Goal: Task Accomplishment & Management: Use online tool/utility

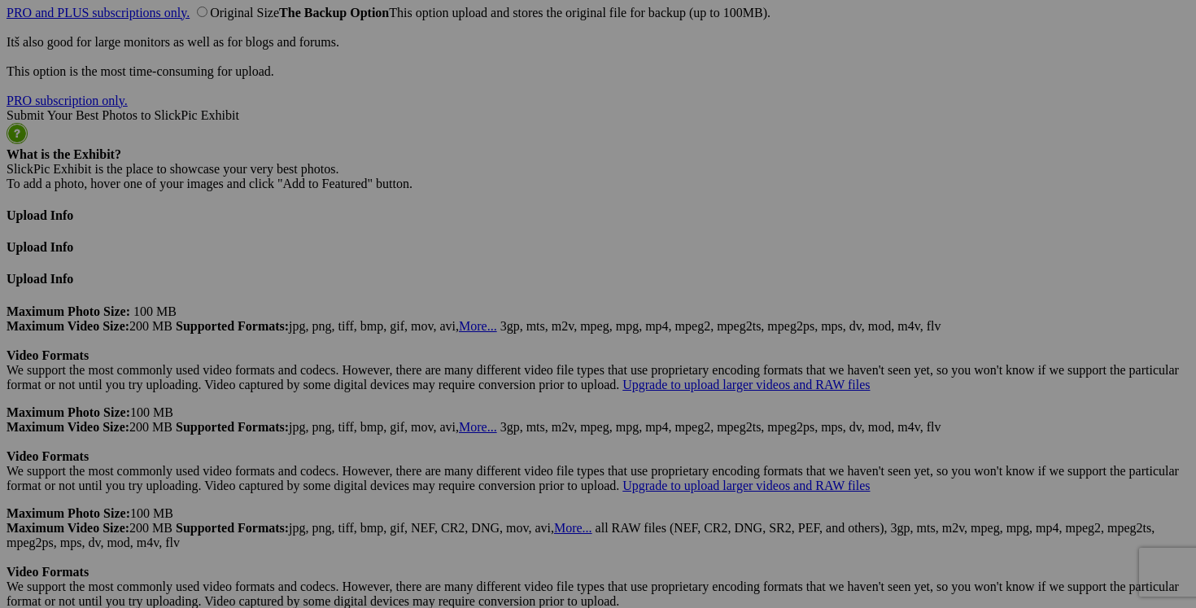
scroll to position [4225, 0]
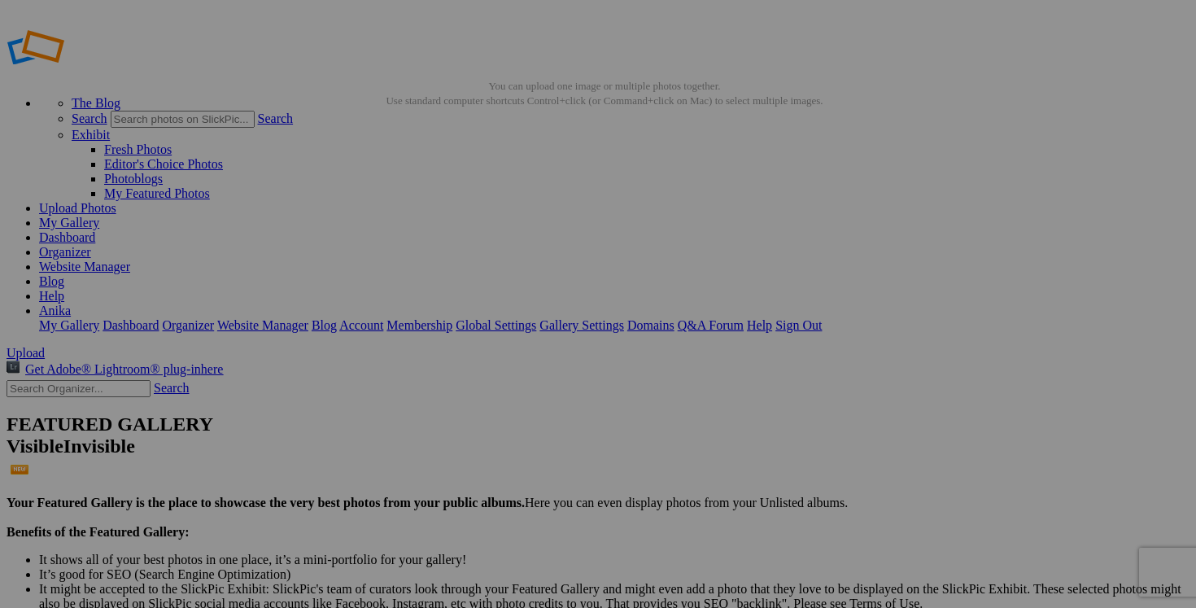
scroll to position [0, 0]
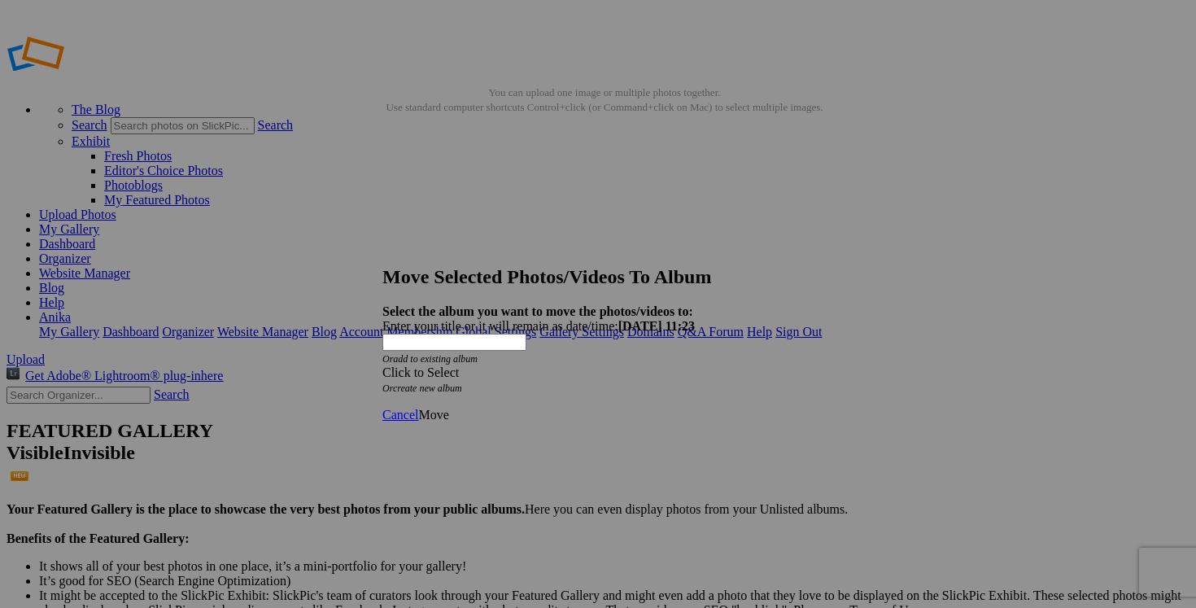
click at [382, 365] on span at bounding box center [382, 372] width 0 height 14
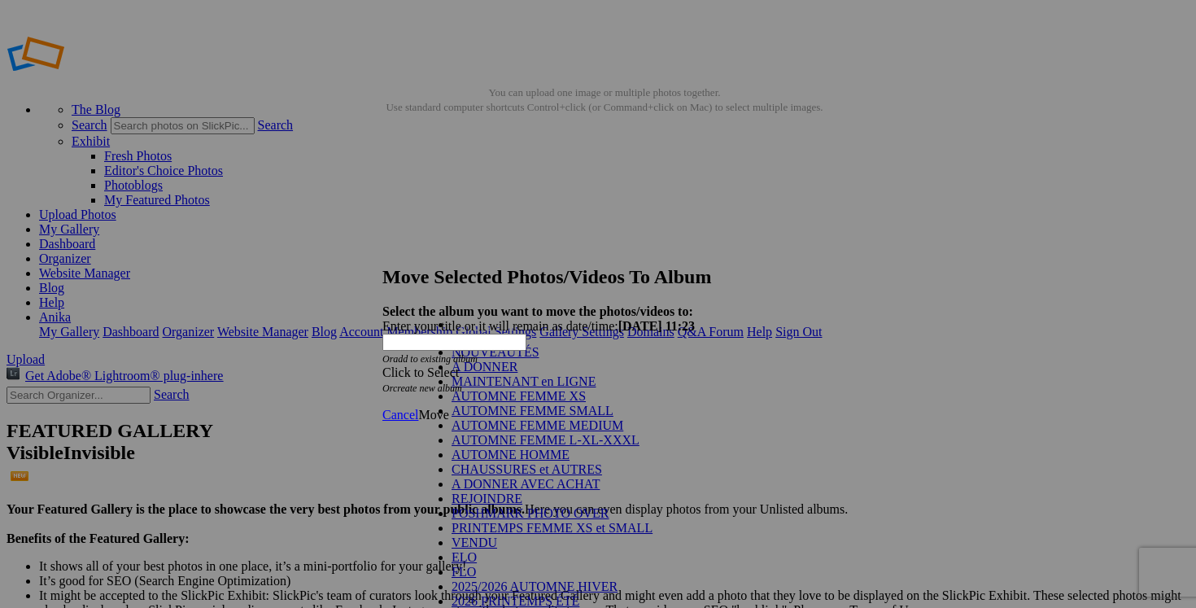
scroll to position [242, 0]
click at [497, 535] on link "VENDU" at bounding box center [475, 542] width 46 height 14
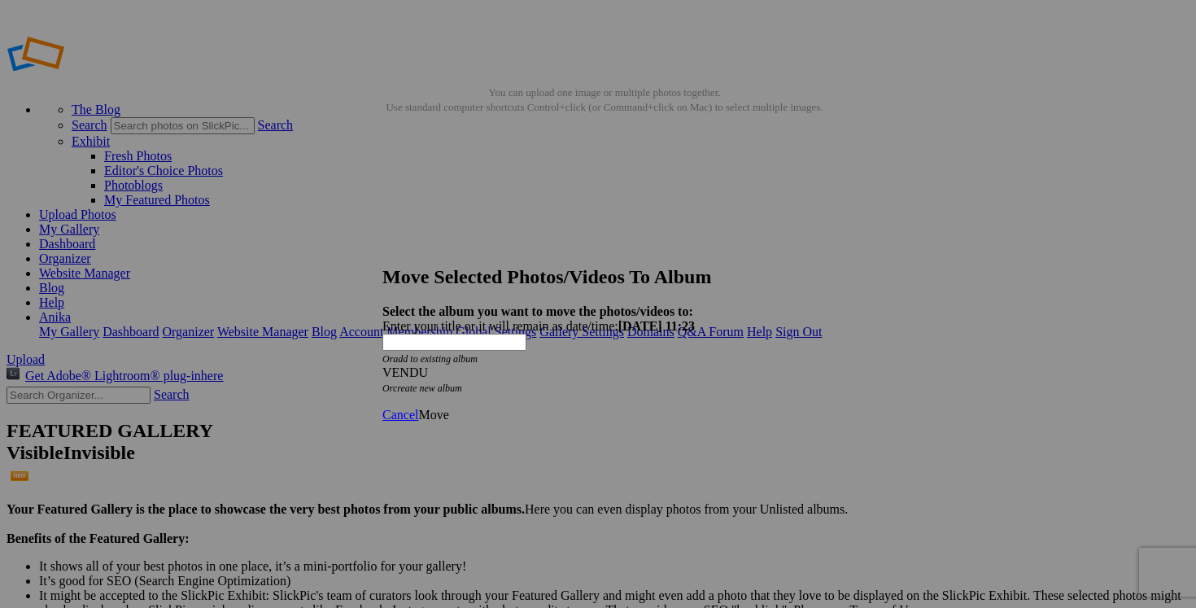
click at [448, 408] on span "Move" at bounding box center [433, 415] width 30 height 14
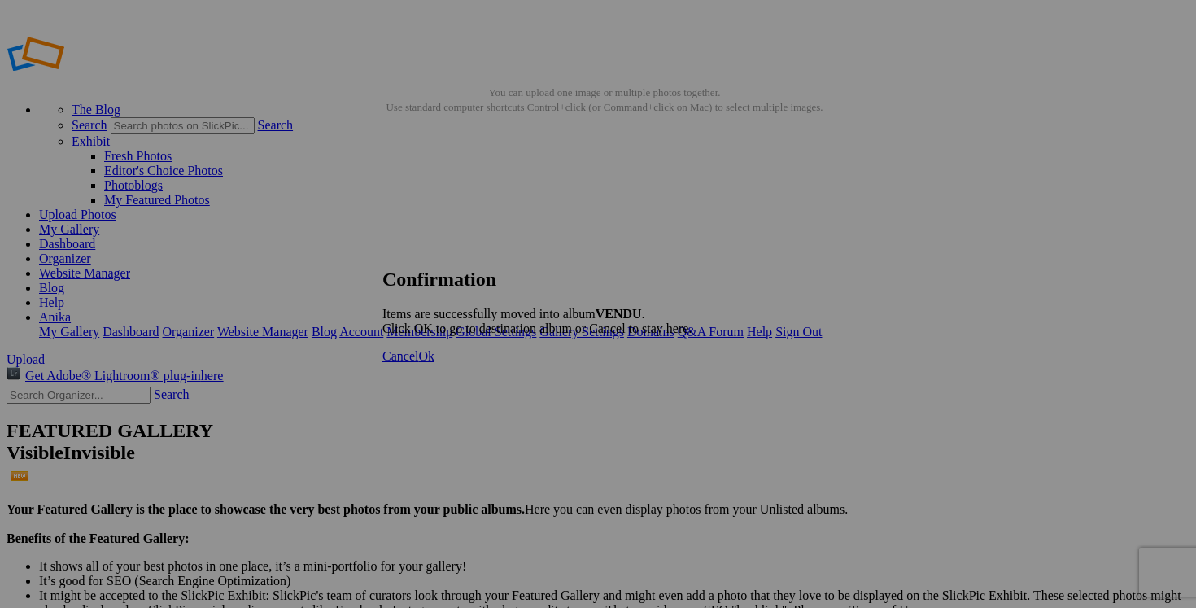
click at [418, 363] on span "Cancel" at bounding box center [400, 356] width 36 height 14
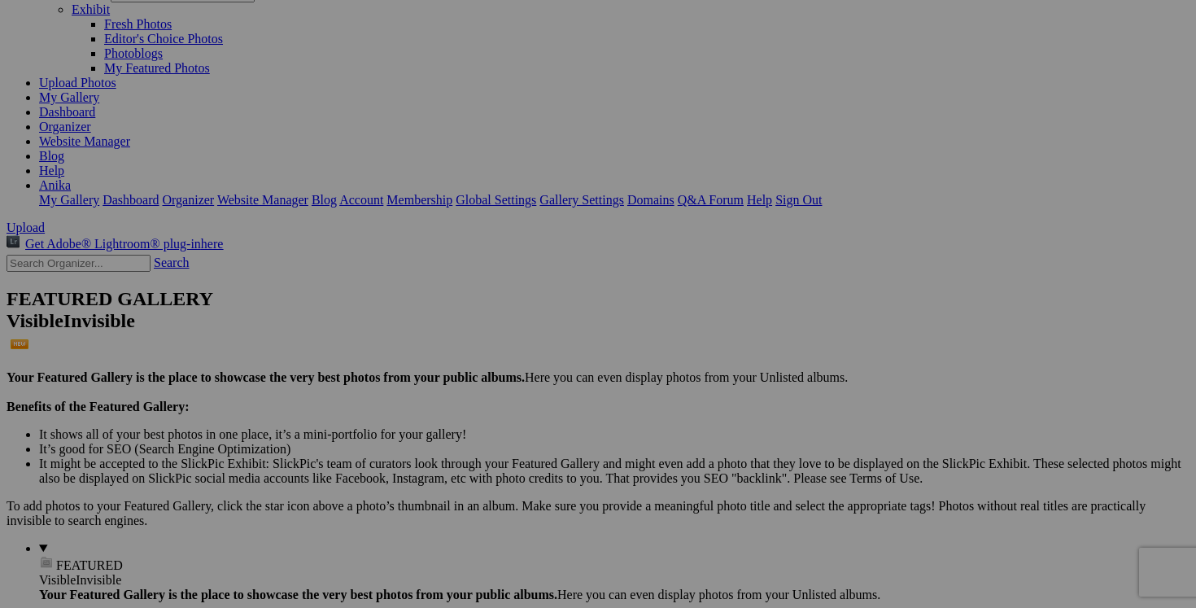
scroll to position [211, 0]
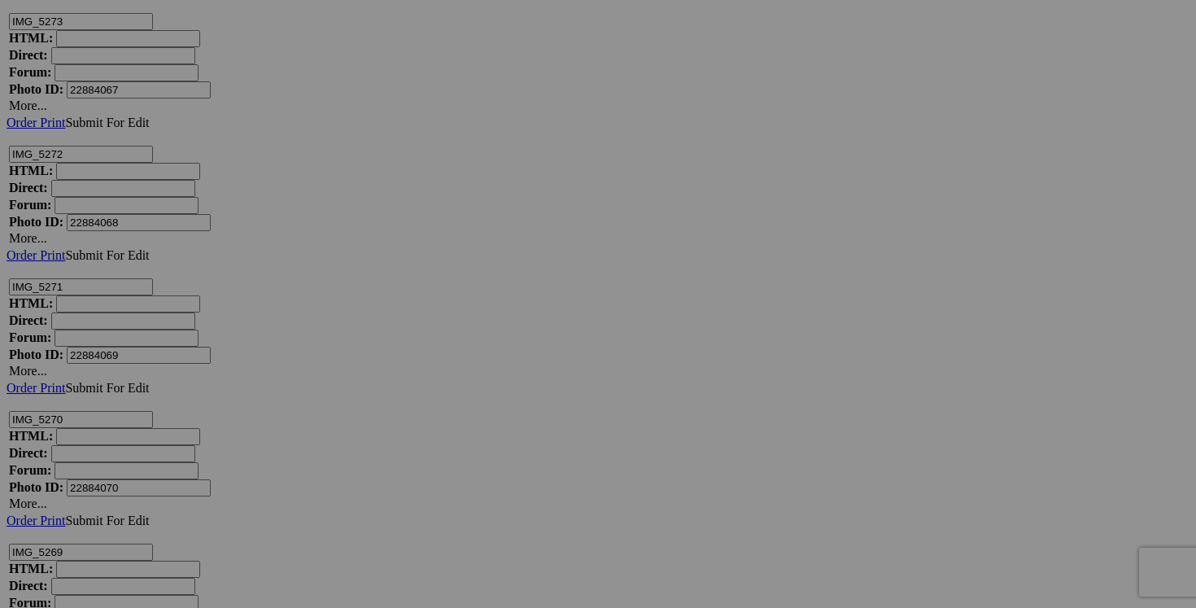
scroll to position [10107, 0]
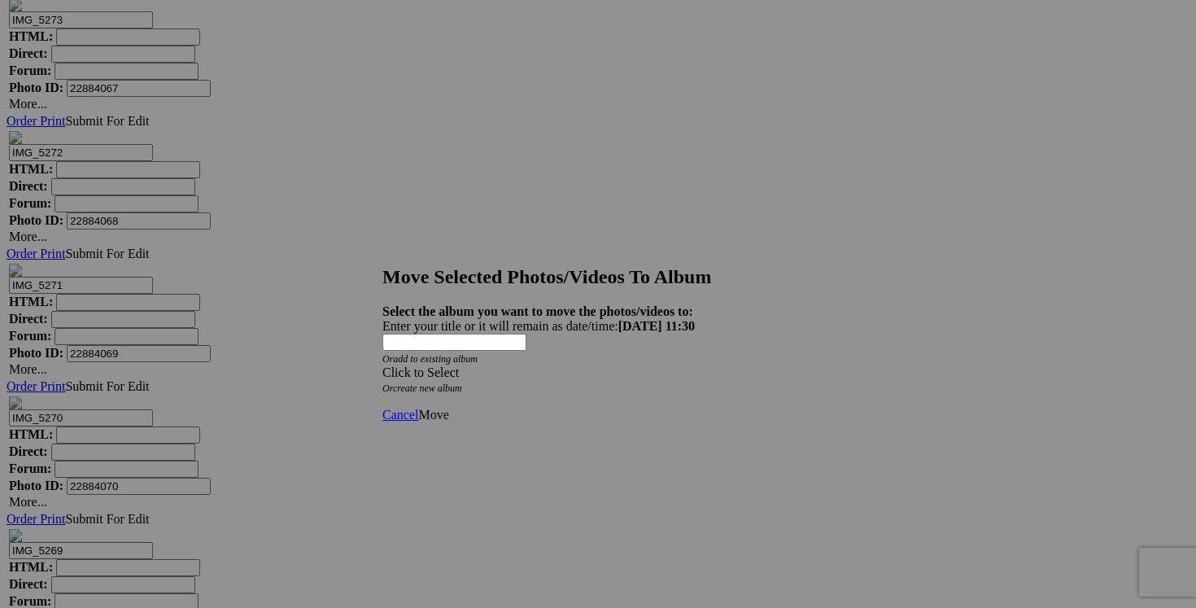
click at [700, 365] on div "Click to Select" at bounding box center [597, 372] width 431 height 15
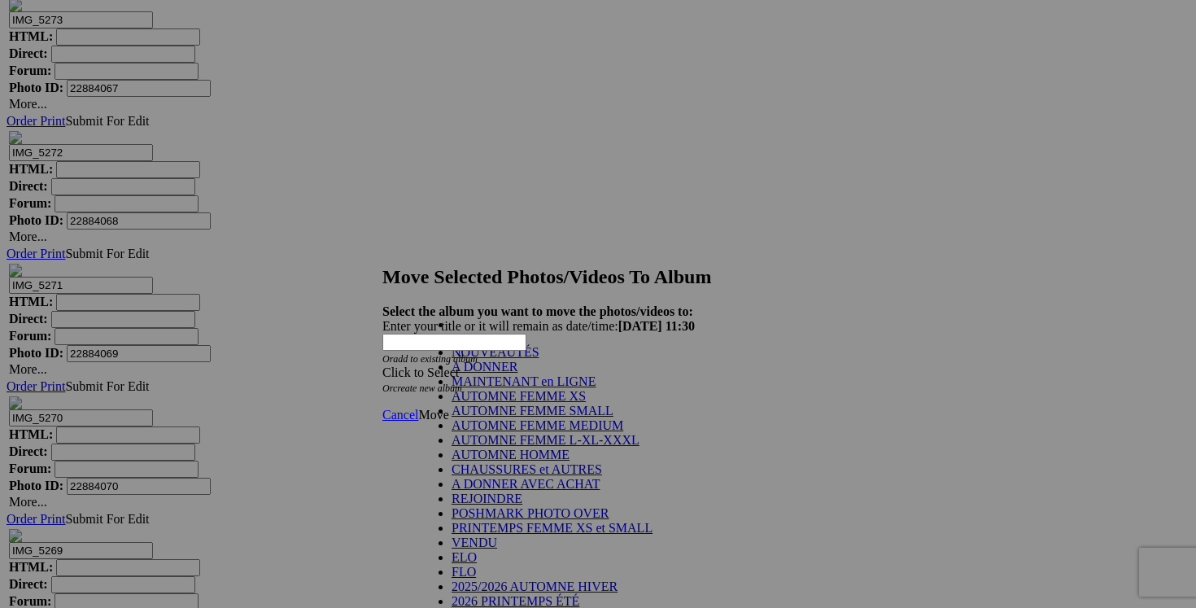
scroll to position [171, 0]
click at [497, 535] on link "VENDU" at bounding box center [475, 542] width 46 height 14
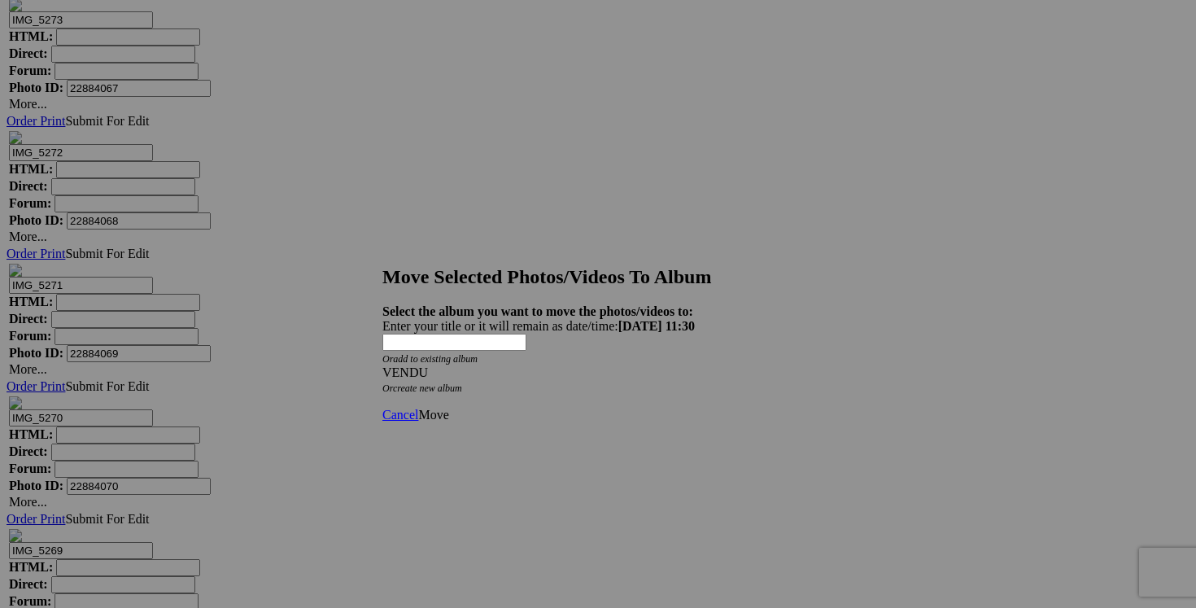
click at [448, 408] on link "Move" at bounding box center [433, 415] width 30 height 14
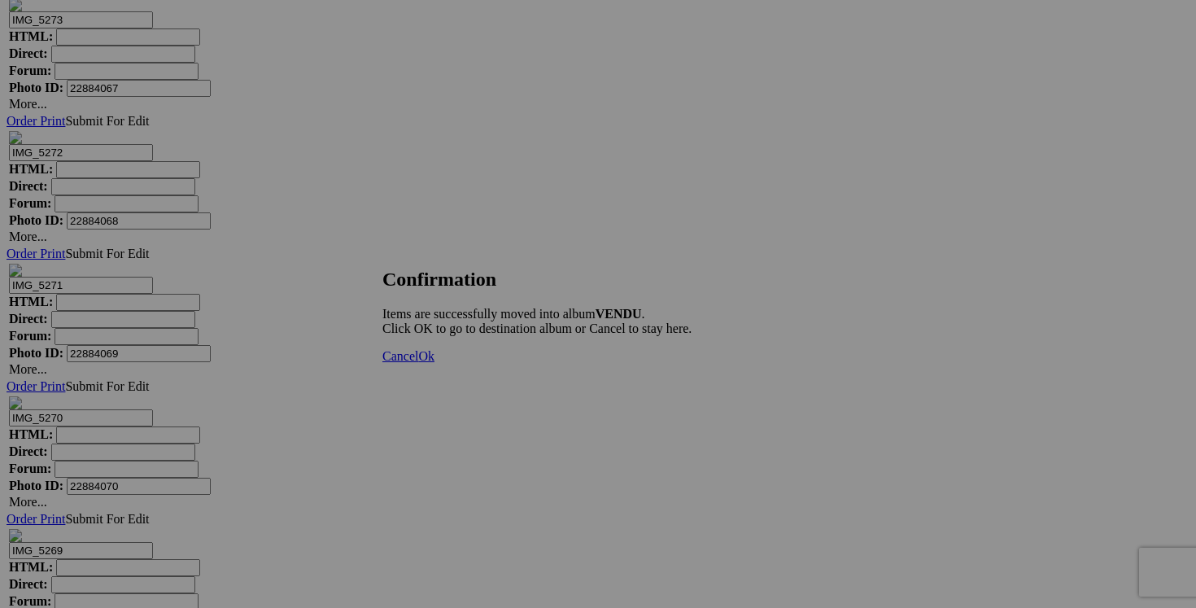
click at [692, 364] on div "Cancel Ok" at bounding box center [536, 356] width 309 height 15
click at [418, 363] on link "Cancel" at bounding box center [400, 356] width 36 height 14
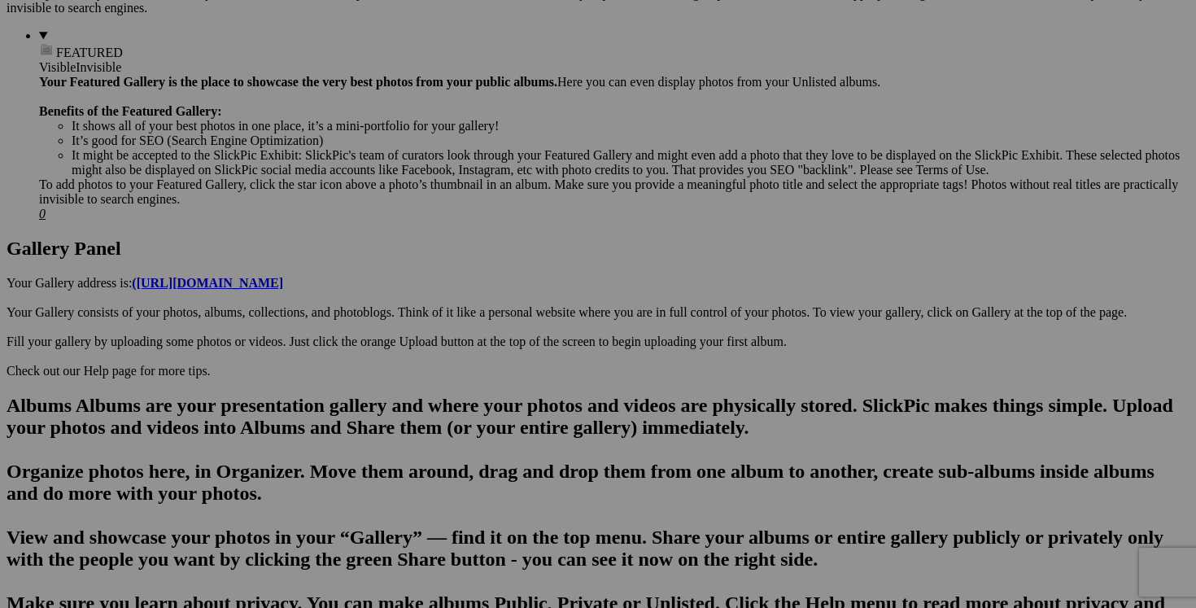
scroll to position [639, 0]
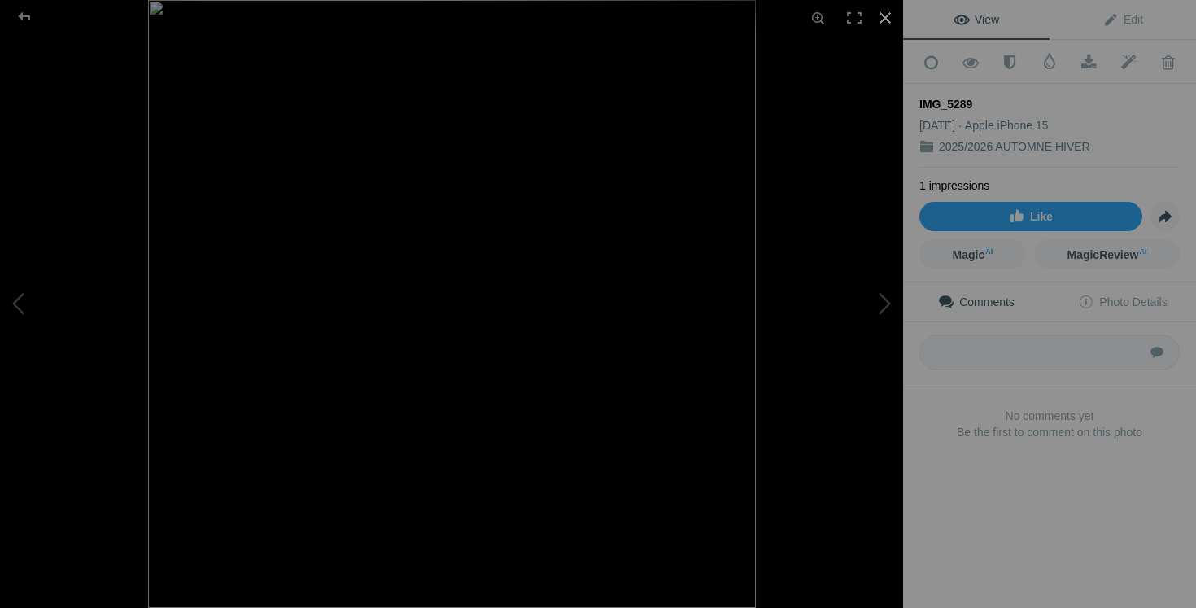
click at [884, 20] on div at bounding box center [885, 18] width 36 height 36
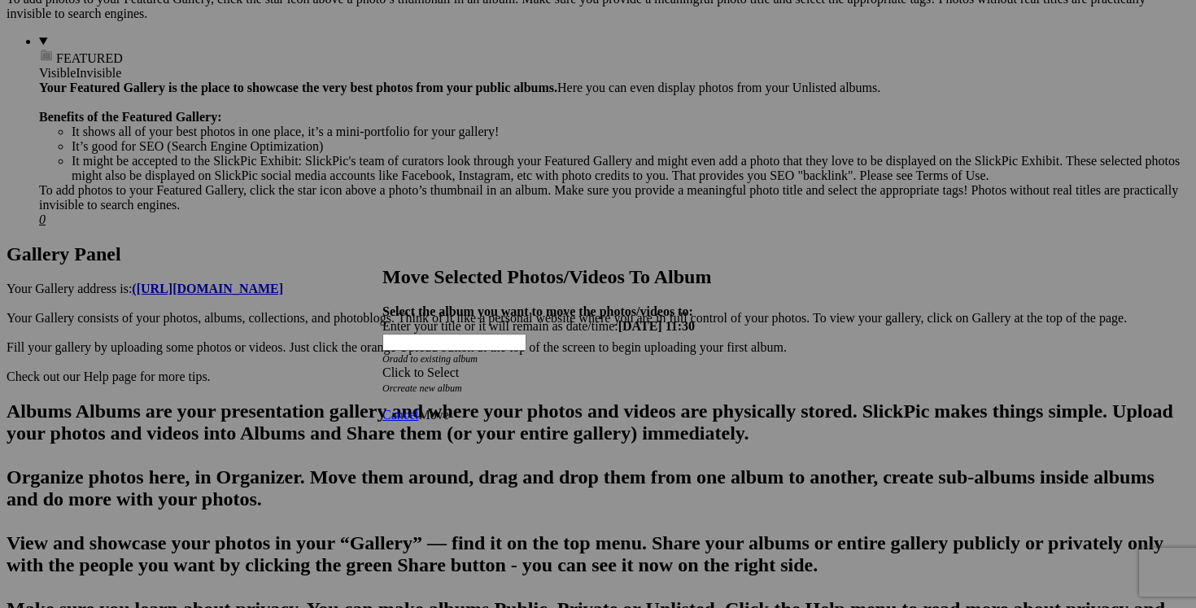
click at [382, 365] on span at bounding box center [382, 372] width 0 height 14
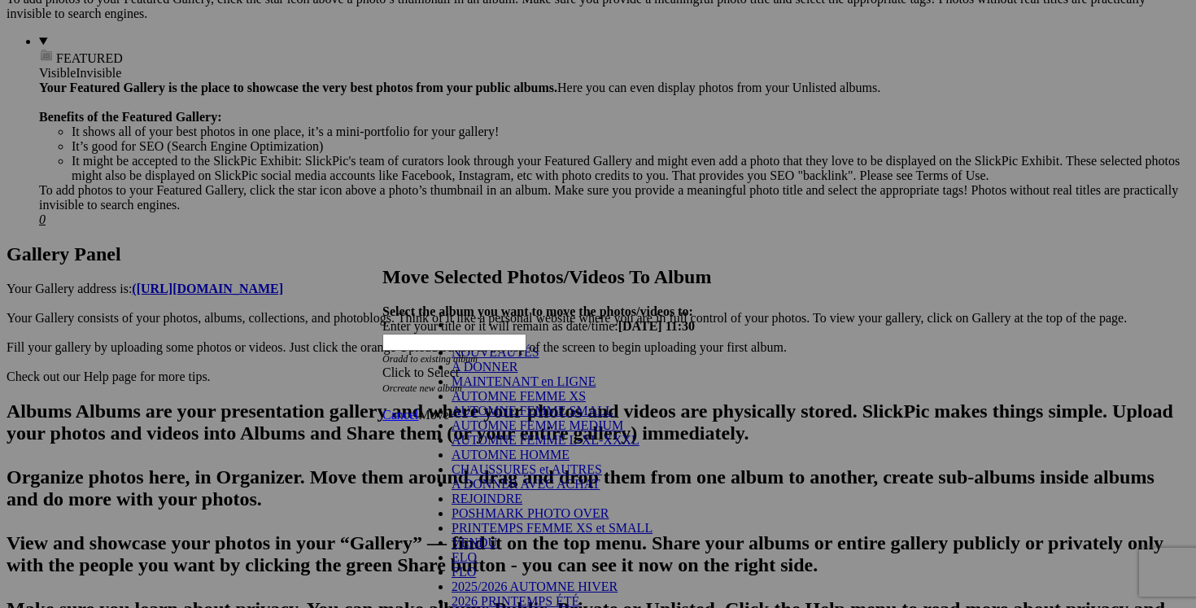
scroll to position [204, 0]
click at [497, 535] on link "VENDU" at bounding box center [475, 542] width 46 height 14
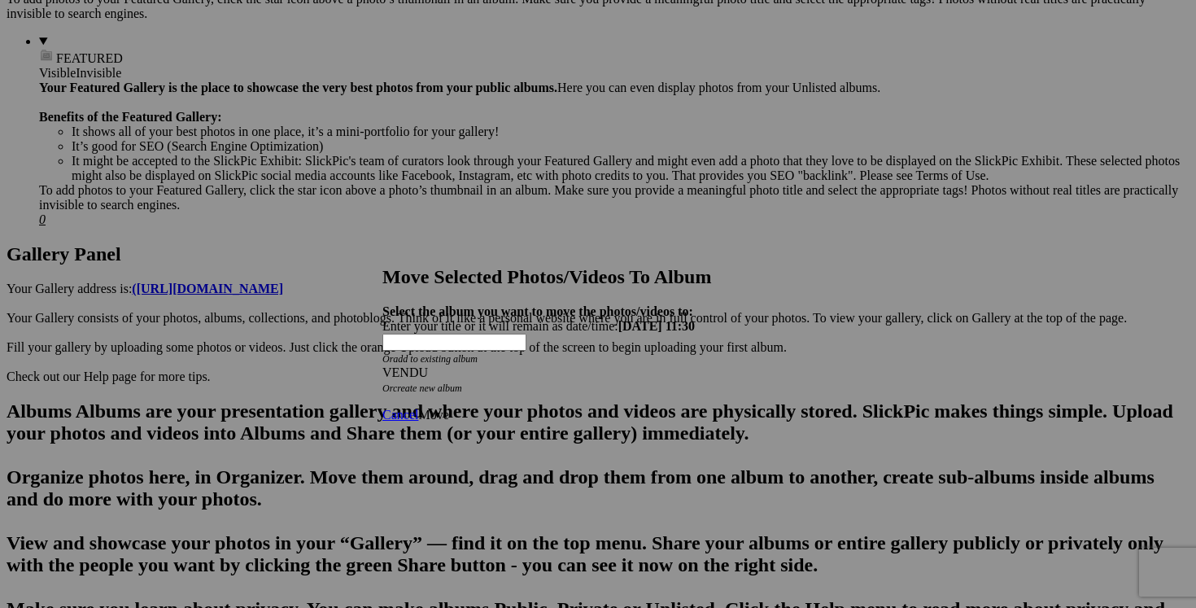
click at [448, 408] on span "Move" at bounding box center [433, 415] width 30 height 14
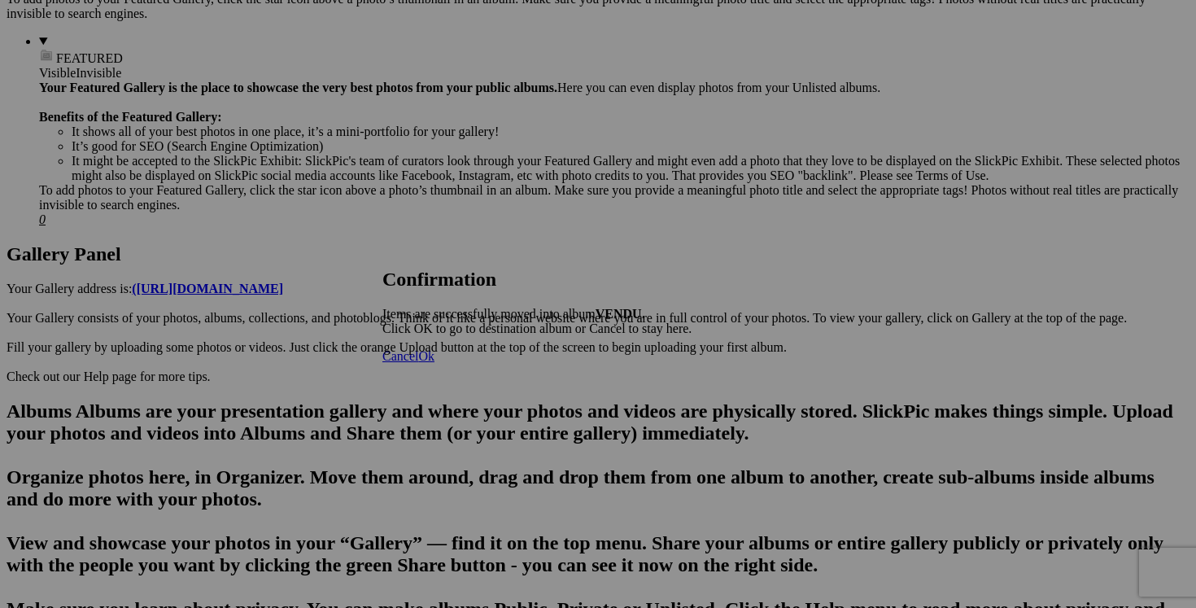
click at [418, 363] on span "Cancel" at bounding box center [400, 356] width 36 height 14
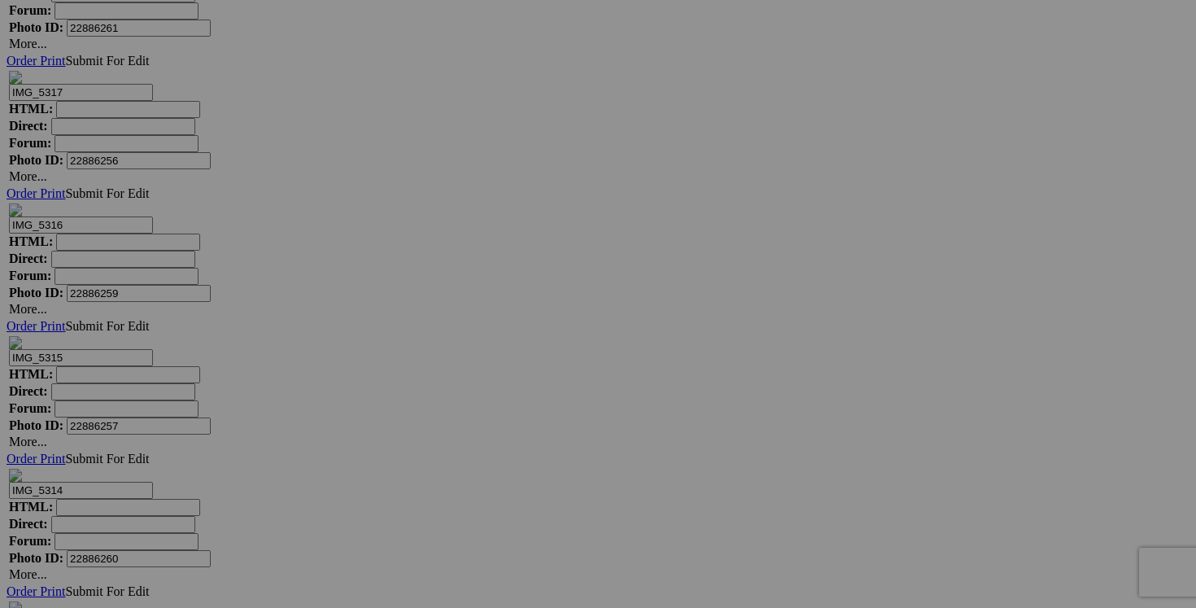
scroll to position [5423, 0]
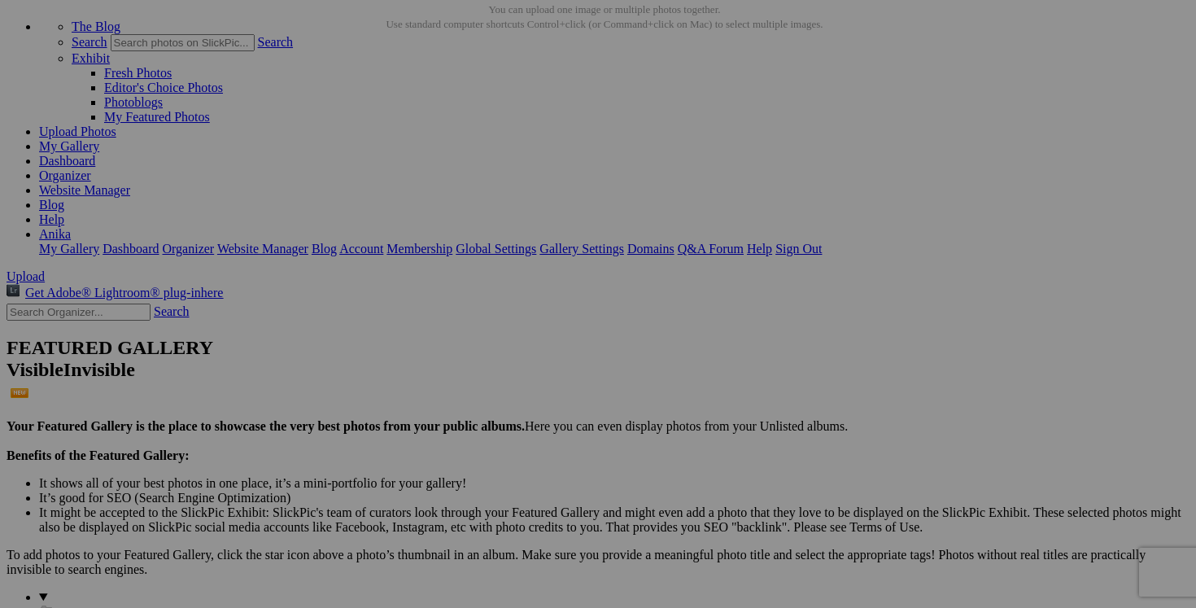
scroll to position [0, 0]
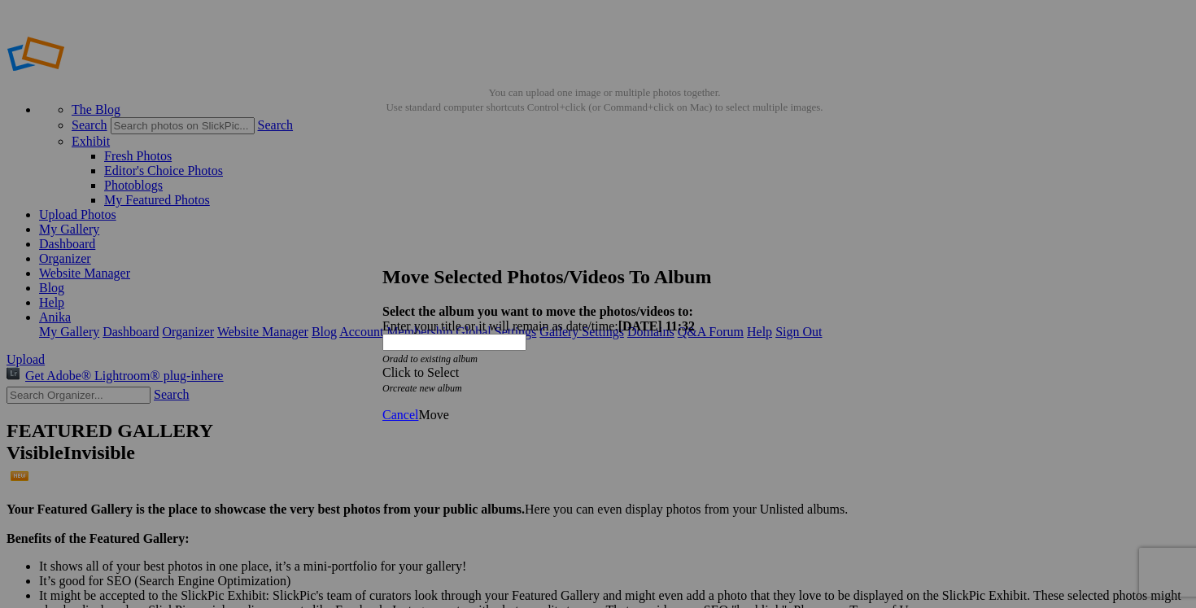
click at [382, 365] on span at bounding box center [382, 372] width 0 height 14
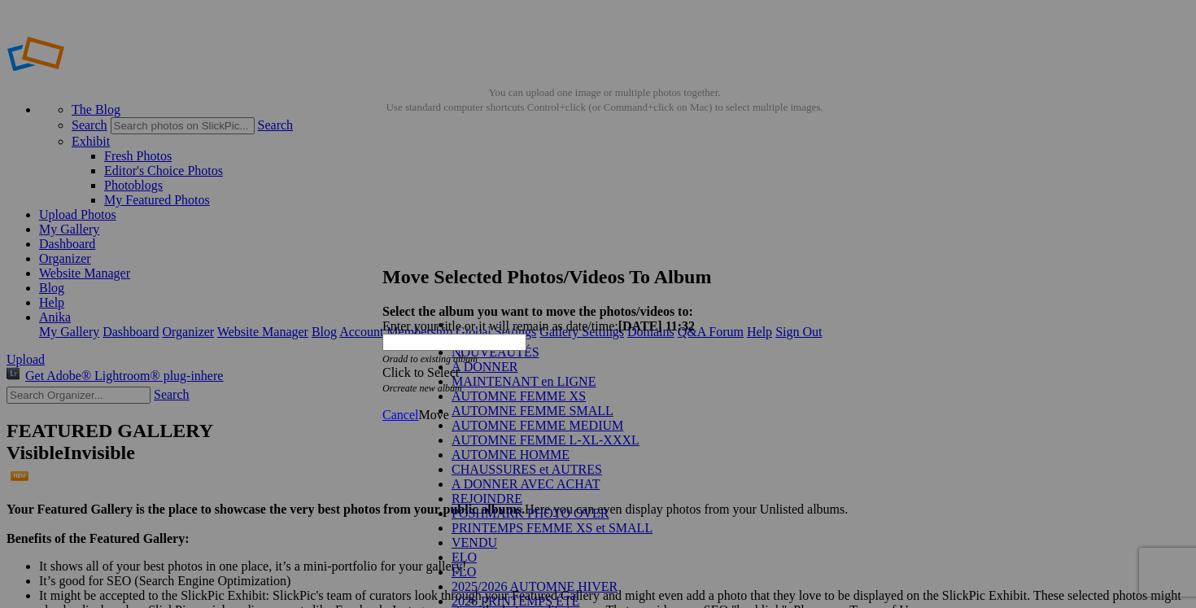
scroll to position [238, 0]
click at [497, 535] on link "VENDU" at bounding box center [475, 542] width 46 height 14
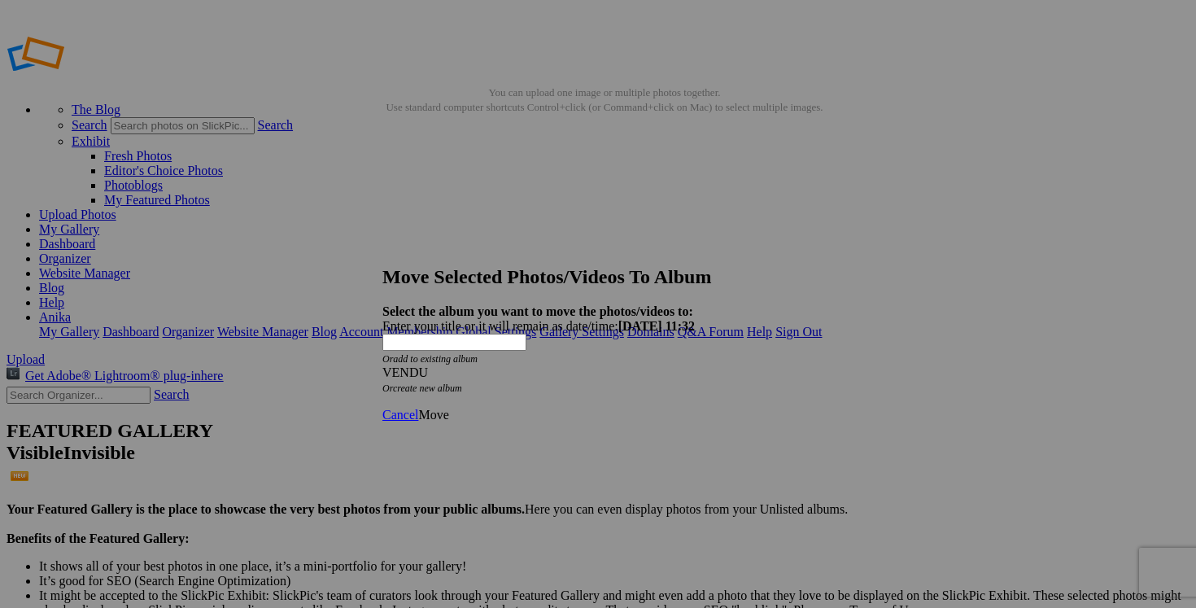
click at [448, 408] on span "Move" at bounding box center [433, 415] width 30 height 14
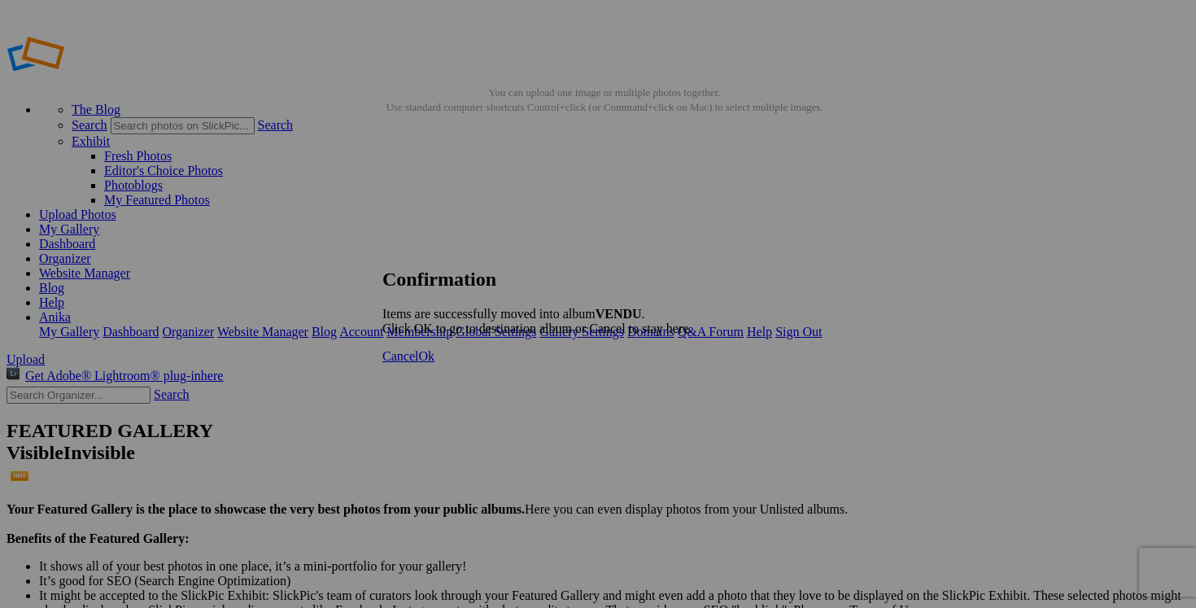
click at [418, 363] on span "Cancel" at bounding box center [400, 356] width 36 height 14
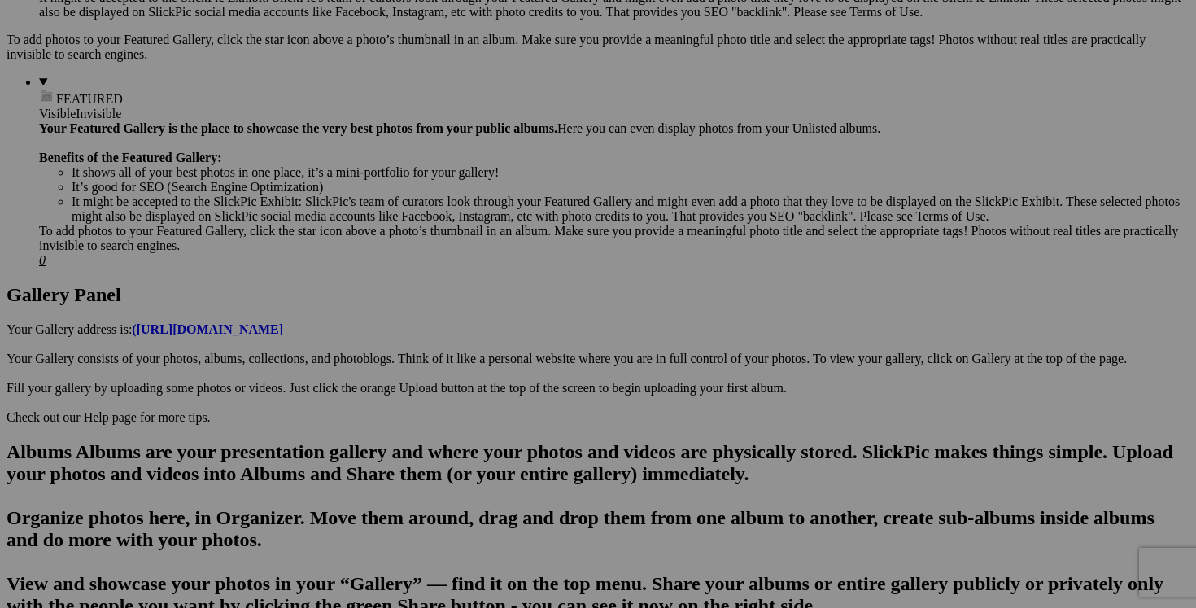
scroll to position [674, 0]
